Goal: Task Accomplishment & Management: Complete application form

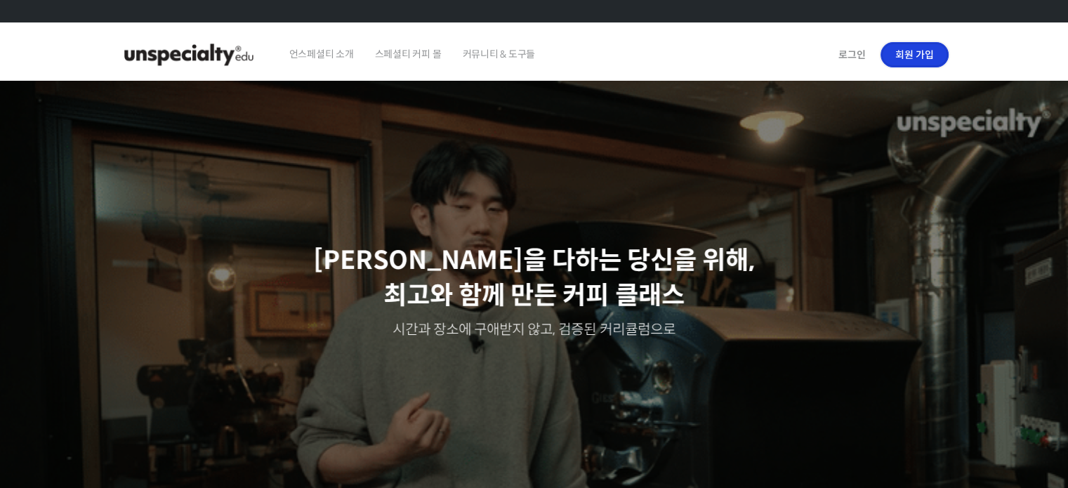
click at [924, 46] on link "회원 가입" at bounding box center [914, 54] width 68 height 25
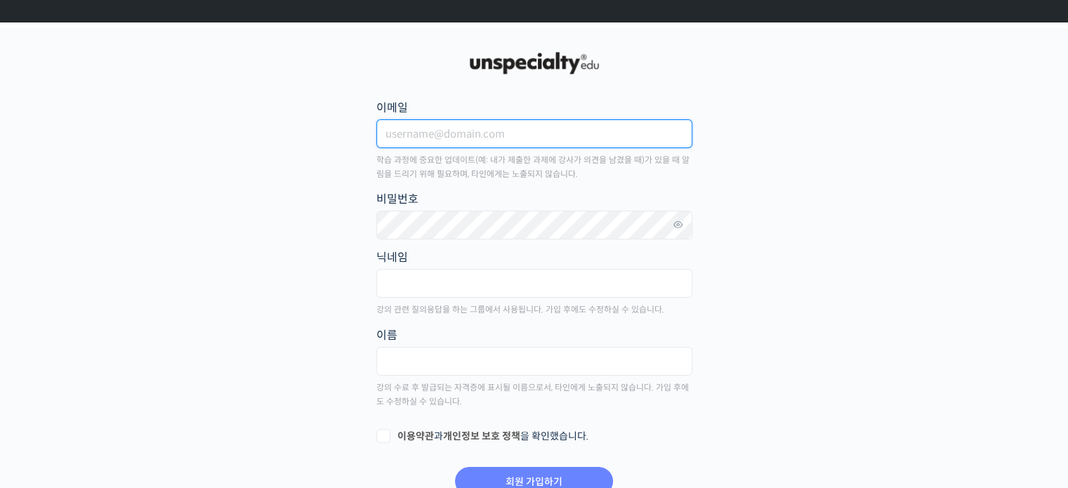
click at [480, 145] on input "이메일" at bounding box center [534, 133] width 316 height 29
type input "[EMAIL_ADDRESS][DOMAIN_NAME]"
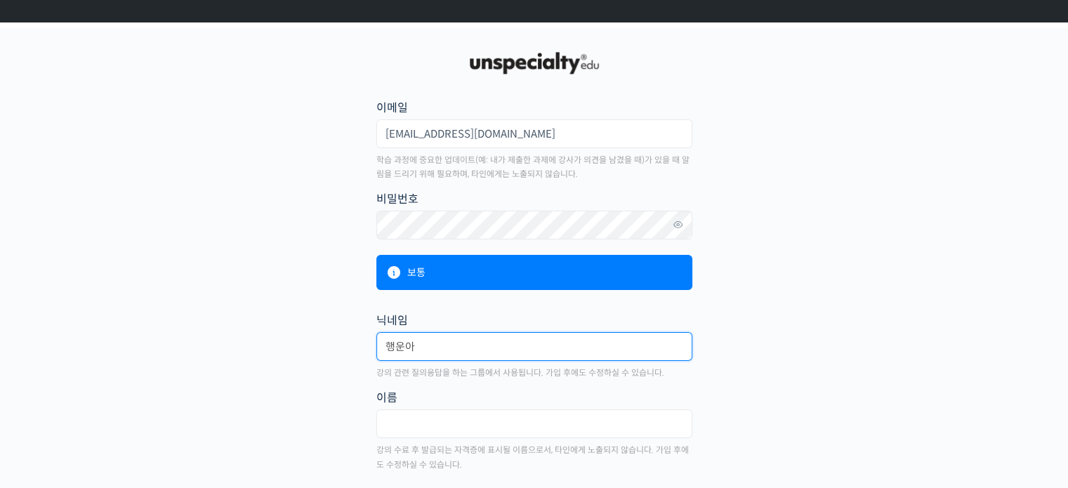
type input "행운아"
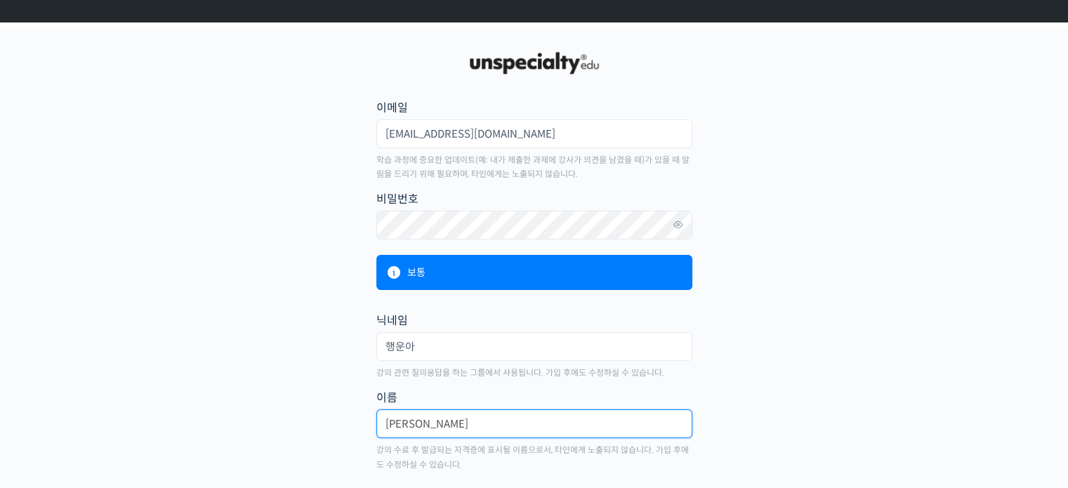
type input "[PERSON_NAME]"
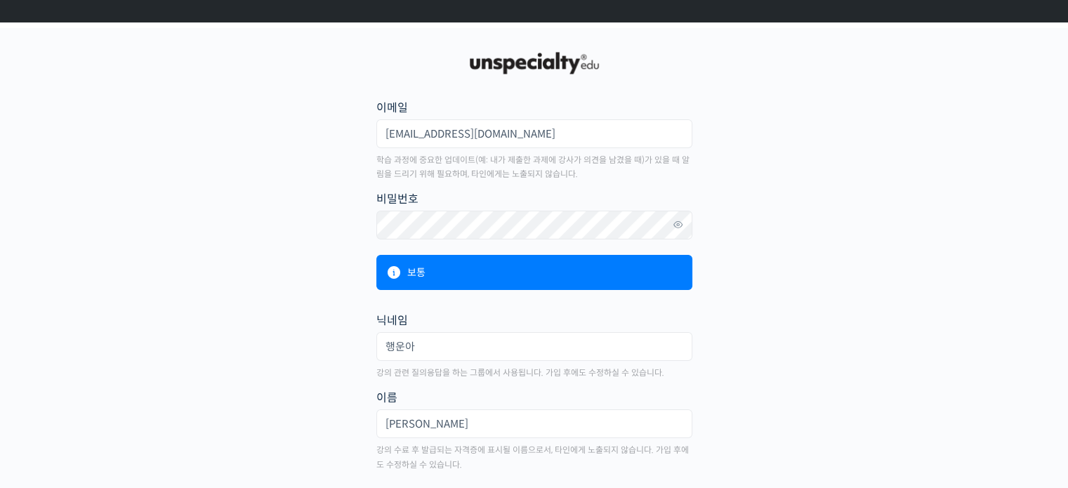
scroll to position [119, 0]
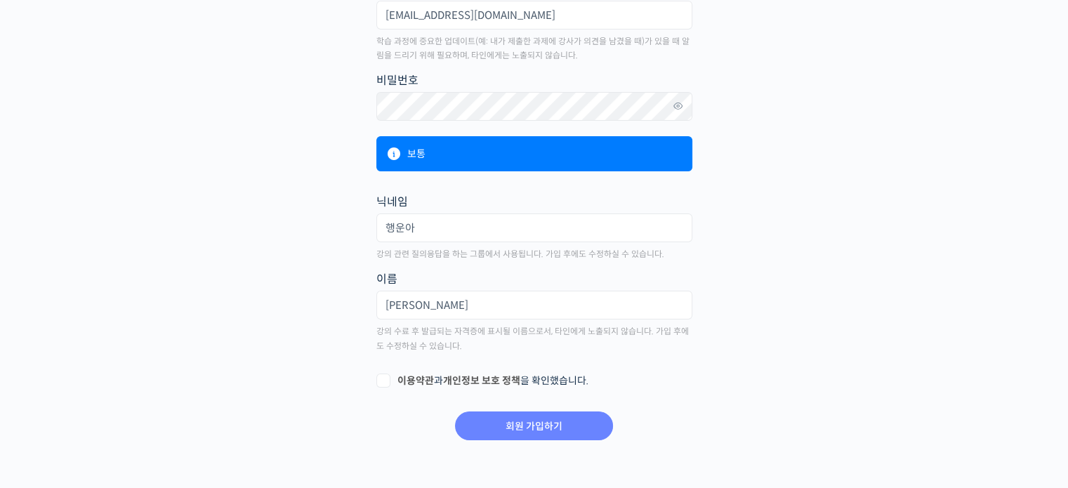
click at [381, 384] on label "이용약관 과 개인정보 보호 정책 을 확인했습니다." at bounding box center [534, 381] width 316 height 14
click at [381, 383] on input "이용약관 과 개인정보 보호 정책 을 확인했습니다." at bounding box center [380, 378] width 9 height 9
checkbox input "true"
click at [522, 429] on input "회원 가입하기" at bounding box center [534, 425] width 158 height 29
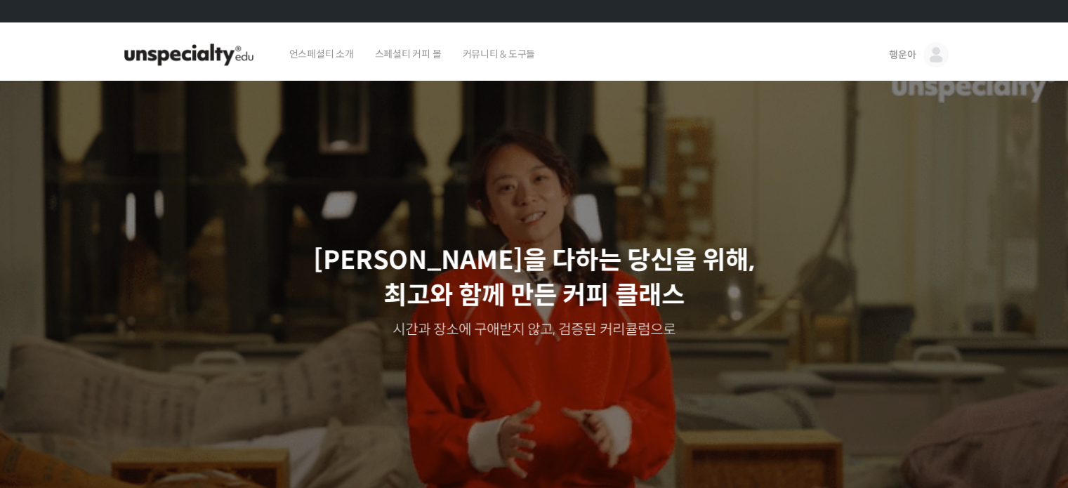
click at [426, 50] on span "스페셜티 커피 몰" at bounding box center [408, 53] width 67 height 53
